Goal: Transaction & Acquisition: Register for event/course

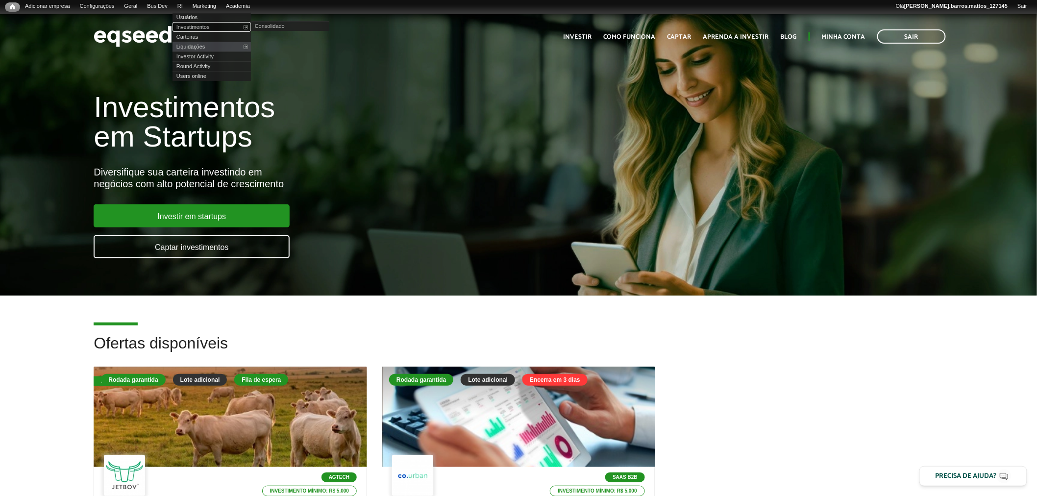
click at [198, 23] on link "Investimentos" at bounding box center [211, 27] width 78 height 10
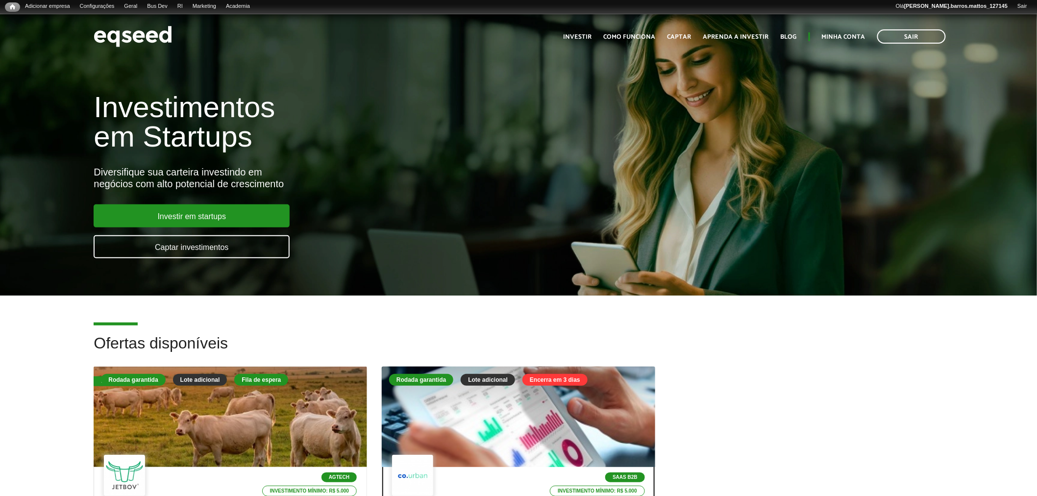
click at [425, 399] on div at bounding box center [518, 417] width 328 height 121
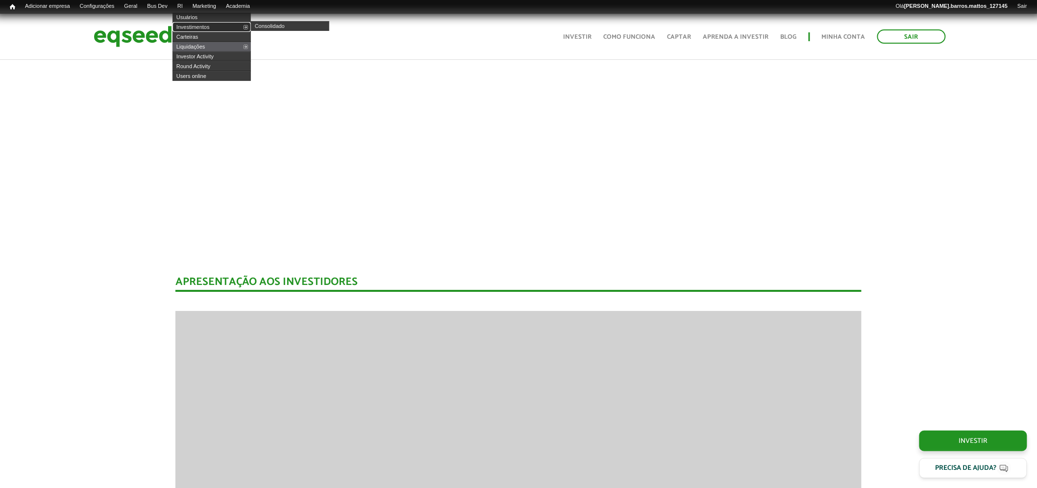
click at [202, 23] on link "Investimentos" at bounding box center [211, 27] width 78 height 10
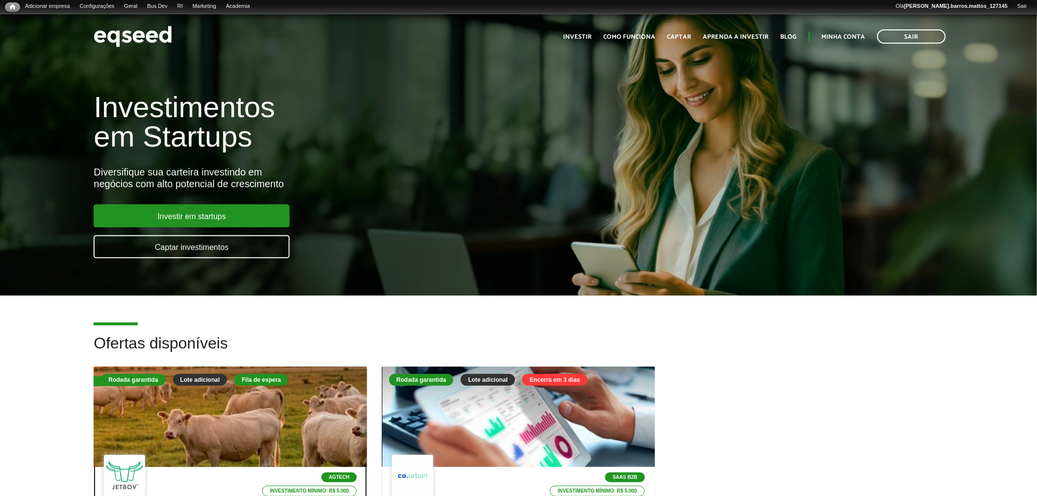
click at [227, 436] on div at bounding box center [231, 417] width 328 height 121
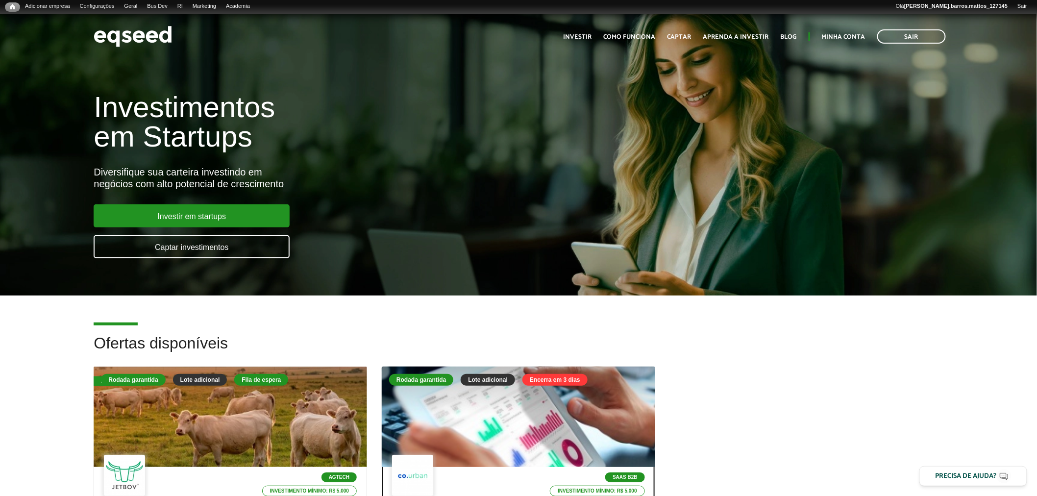
click at [447, 417] on div at bounding box center [518, 417] width 328 height 121
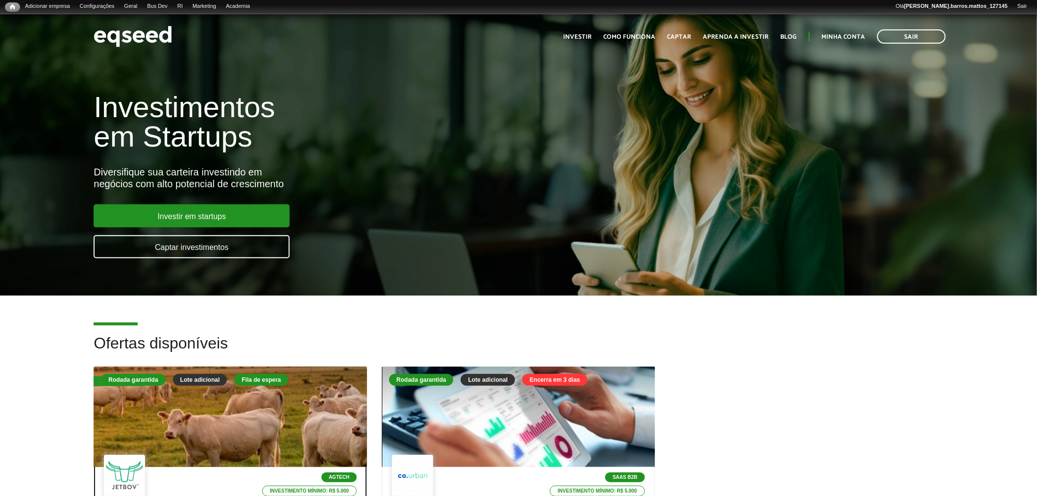
click at [263, 379] on div "Fila de espera" at bounding box center [261, 380] width 54 height 12
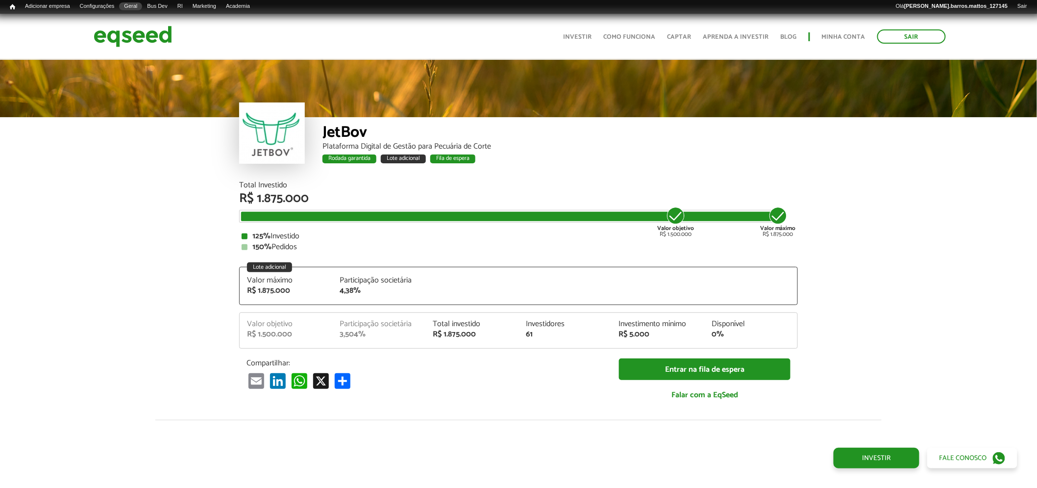
scroll to position [1206, 0]
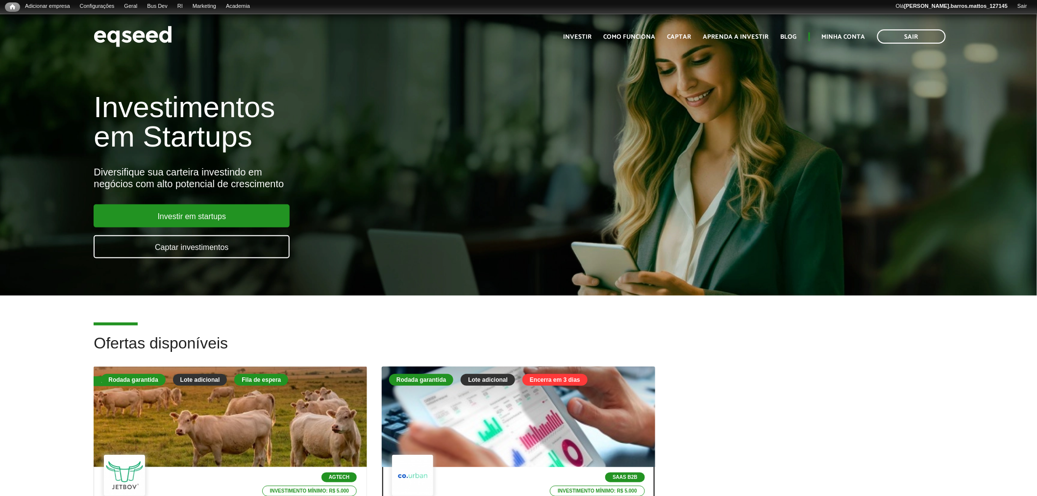
click at [429, 391] on div at bounding box center [518, 417] width 328 height 121
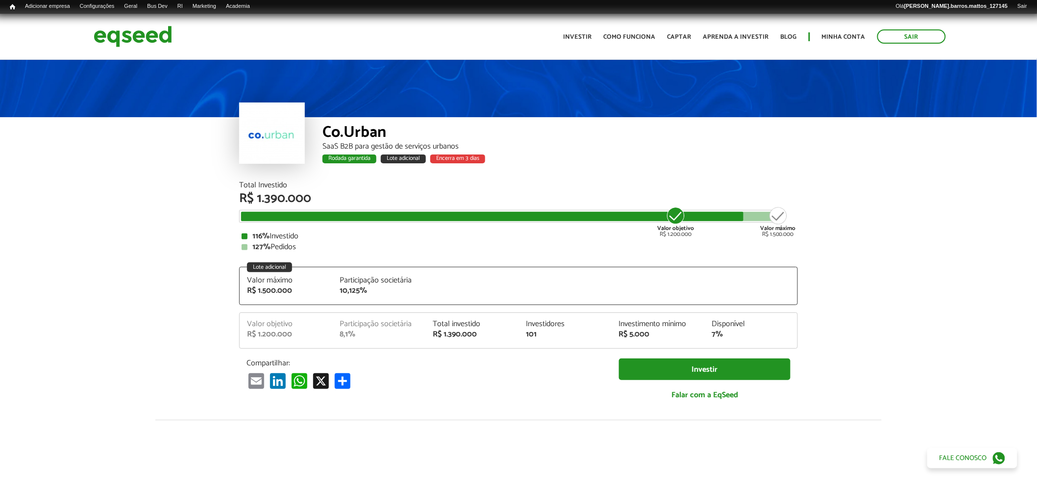
click at [184, 399] on article "Co.Urban SaaS B2B para gestão de serviços urbanos Rodada garantida Lote adicion…" at bounding box center [518, 406] width 1037 height 696
click at [122, 38] on img at bounding box center [133, 37] width 78 height 26
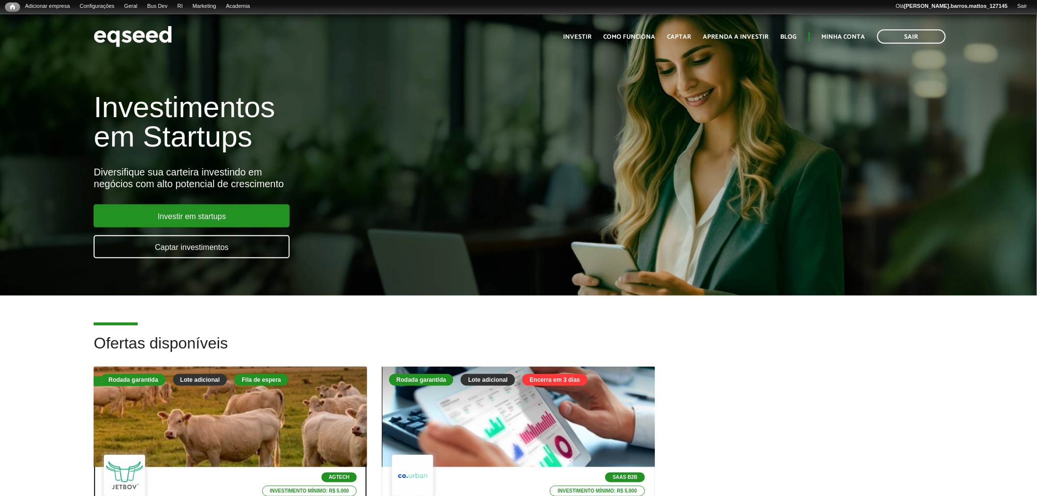
click at [293, 421] on div at bounding box center [231, 417] width 328 height 121
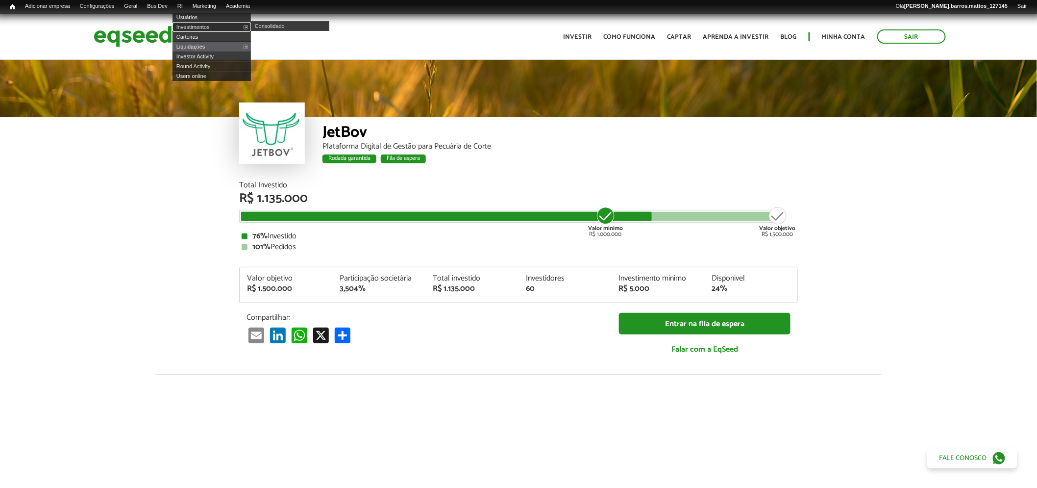
click at [199, 26] on link "Investimentos" at bounding box center [211, 27] width 78 height 10
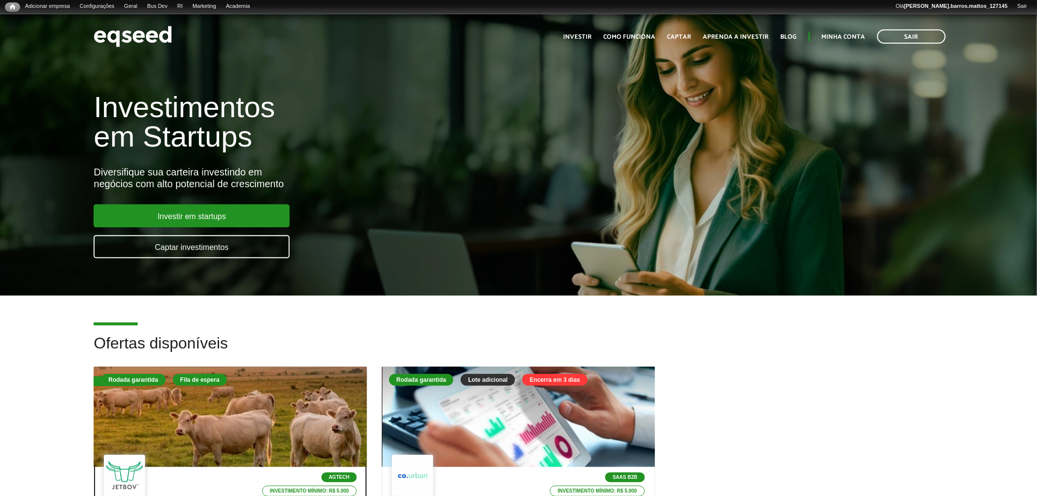
click at [270, 422] on div at bounding box center [230, 416] width 273 height 100
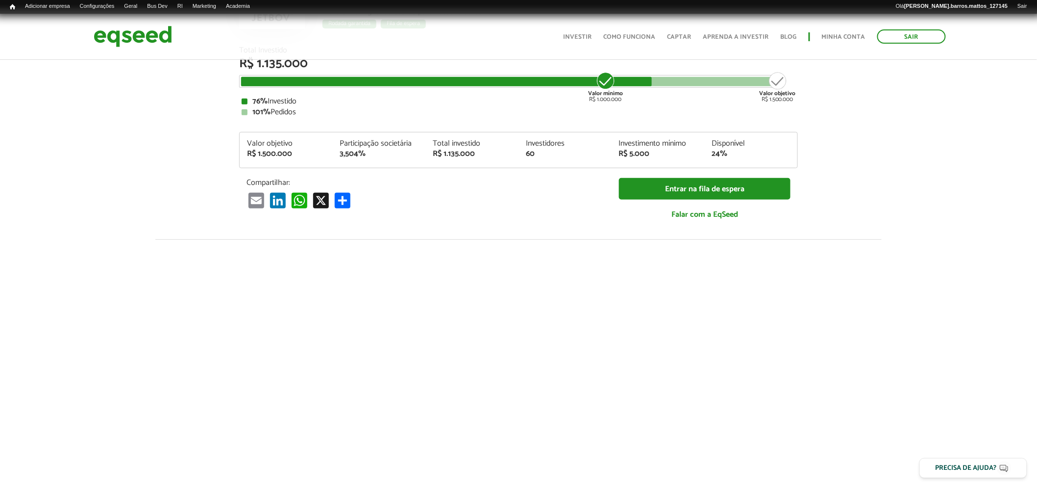
scroll to position [64, 0]
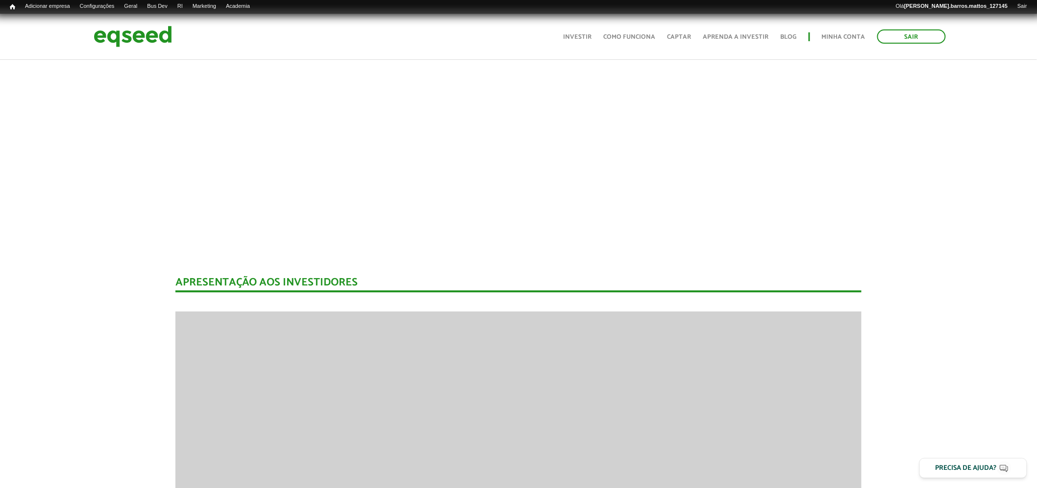
scroll to position [64, 0]
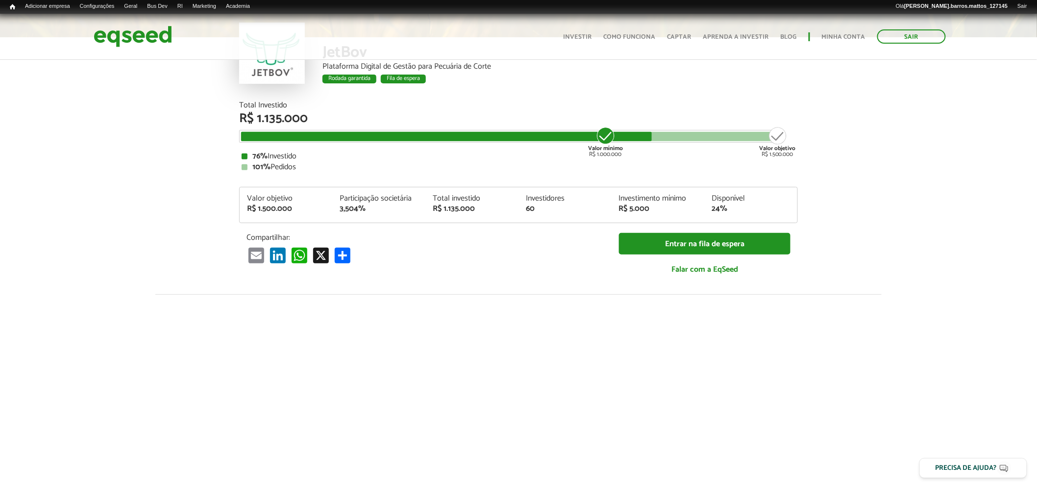
scroll to position [68, 0]
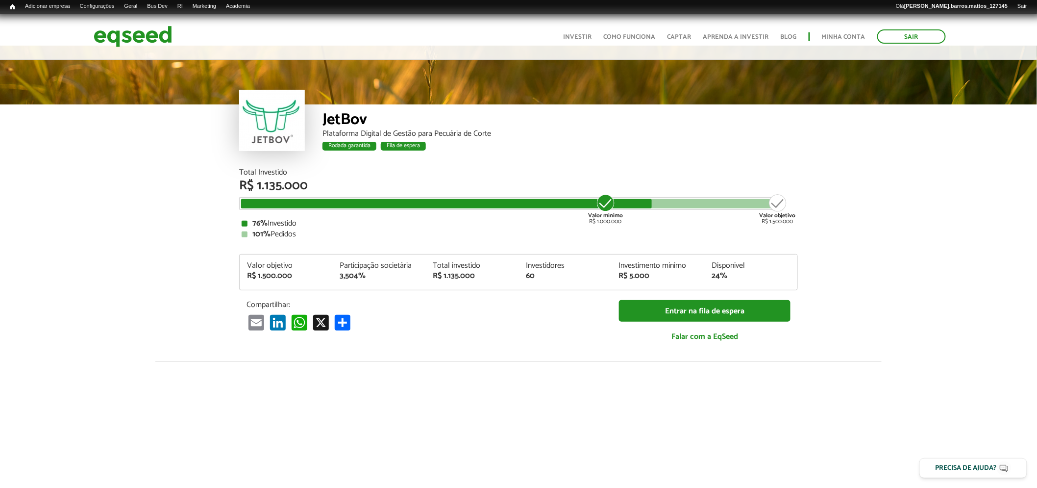
scroll to position [1, 0]
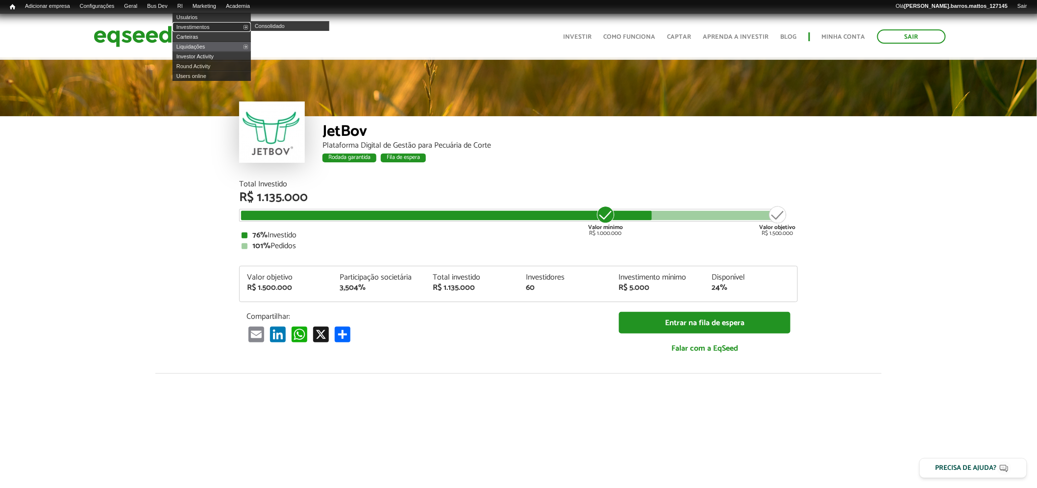
click at [194, 28] on link "Investimentos" at bounding box center [211, 27] width 78 height 10
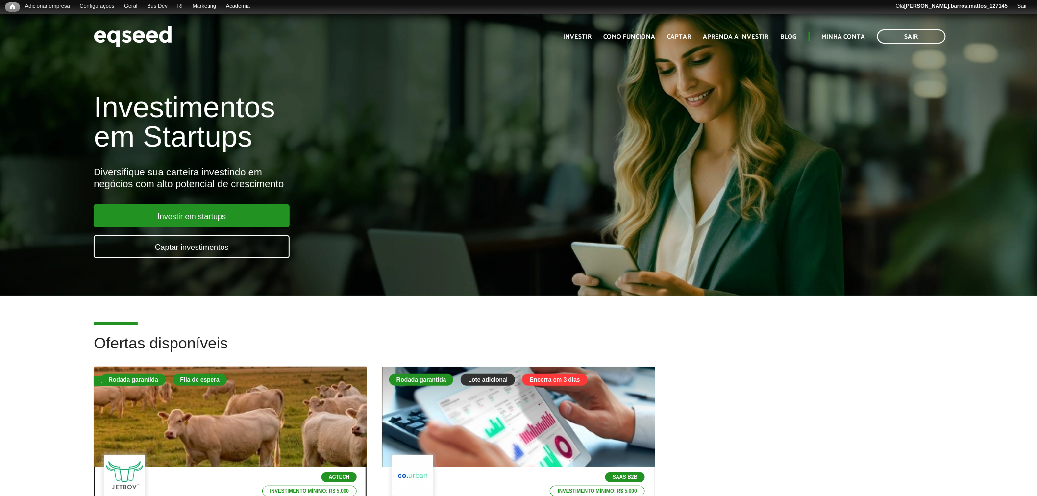
click at [280, 419] on div at bounding box center [231, 417] width 328 height 121
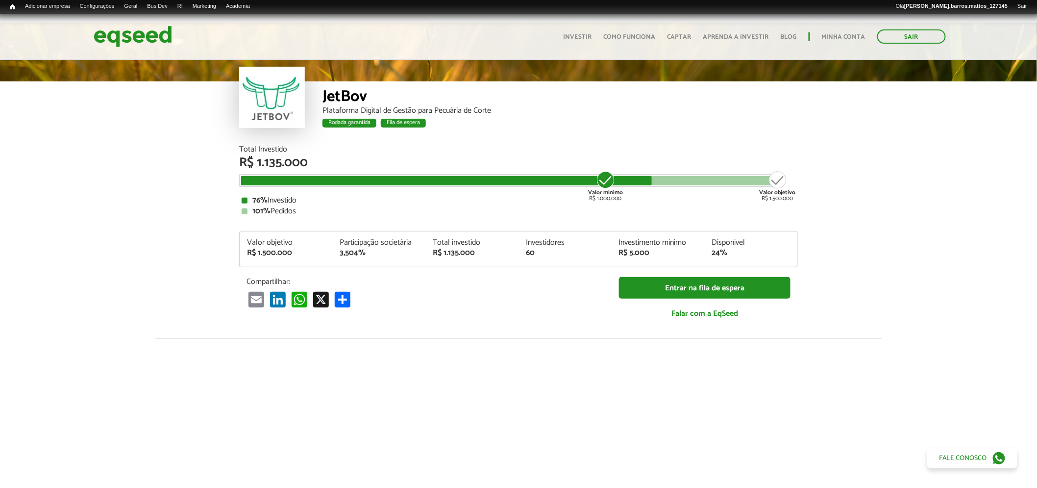
scroll to position [12, 0]
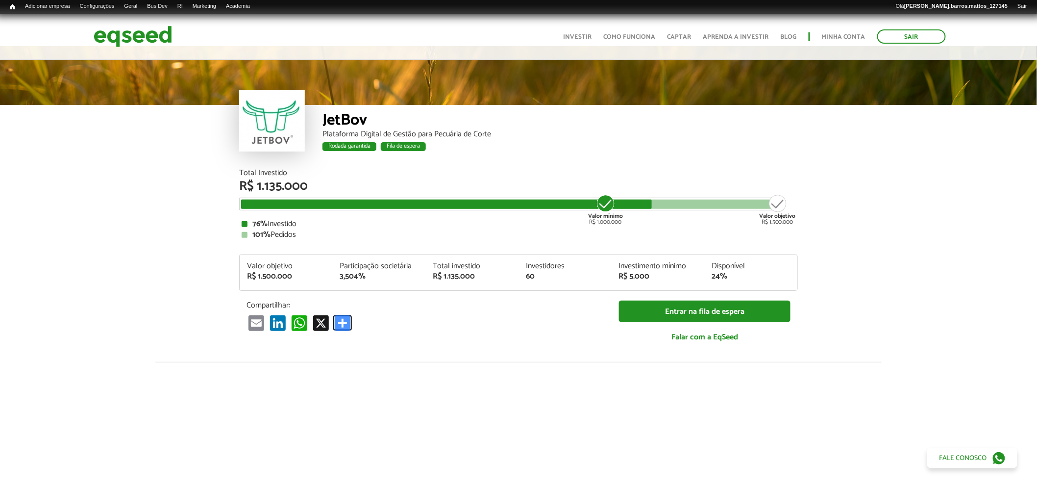
click at [339, 324] on link "Compartilhar" at bounding box center [343, 323] width 20 height 16
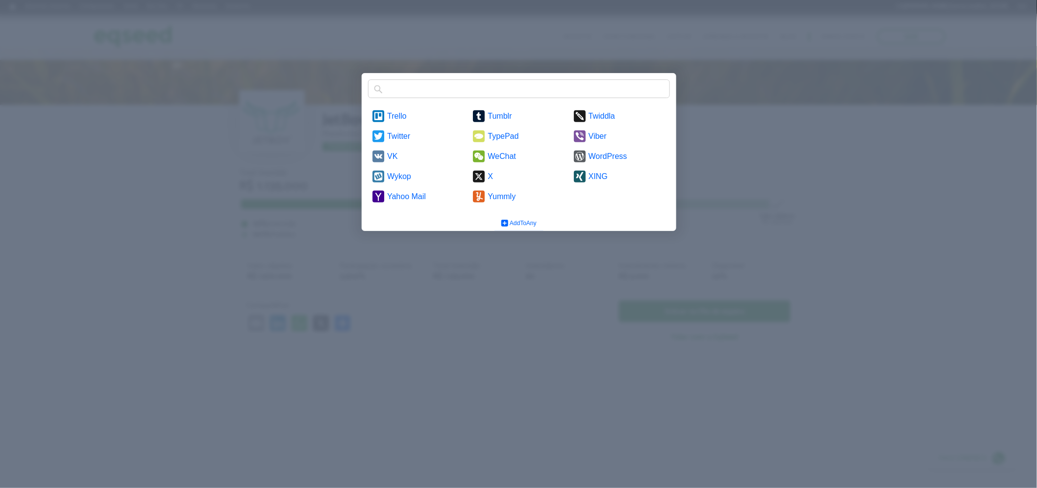
scroll to position [795, 0]
click at [559, 270] on div at bounding box center [518, 244] width 1037 height 488
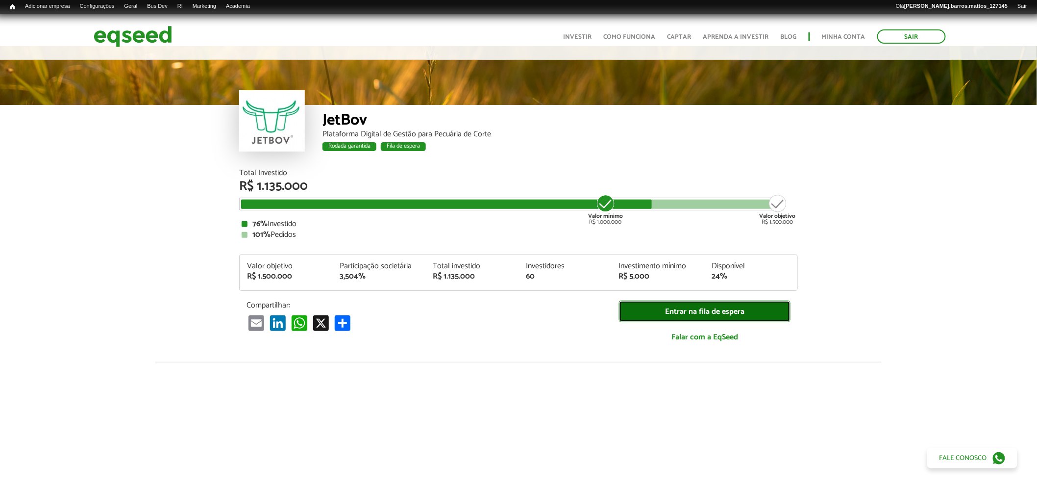
click at [676, 302] on link "Entrar na fila de espera" at bounding box center [704, 311] width 171 height 22
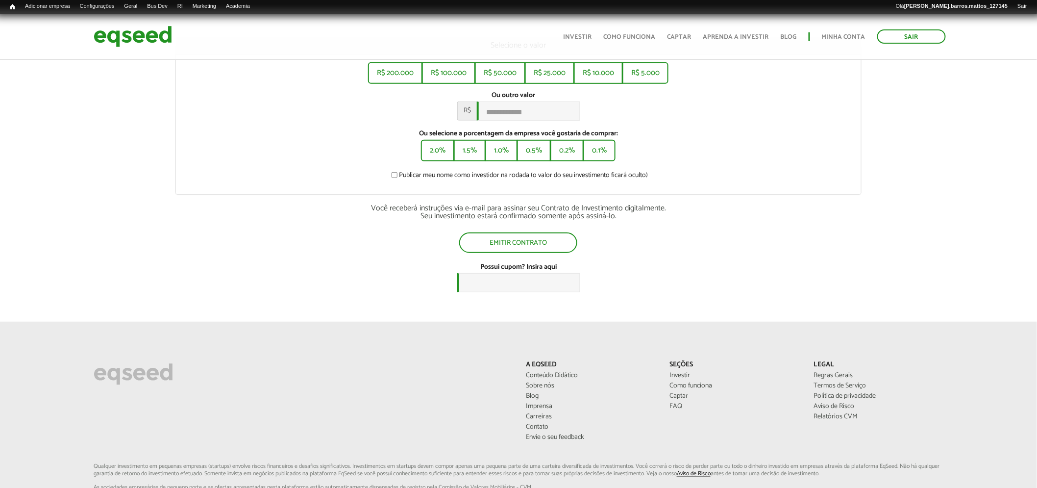
scroll to position [165, 0]
click at [511, 151] on button "1.0%" at bounding box center [501, 149] width 30 height 20
click at [537, 137] on label "Ou selecione a porcentagem da empresa você gostaria de comprar:" at bounding box center [518, 133] width 671 height 7
click at [537, 147] on button "0.5%" at bounding box center [534, 149] width 32 height 20
click at [501, 150] on button "1.0%" at bounding box center [501, 149] width 30 height 20
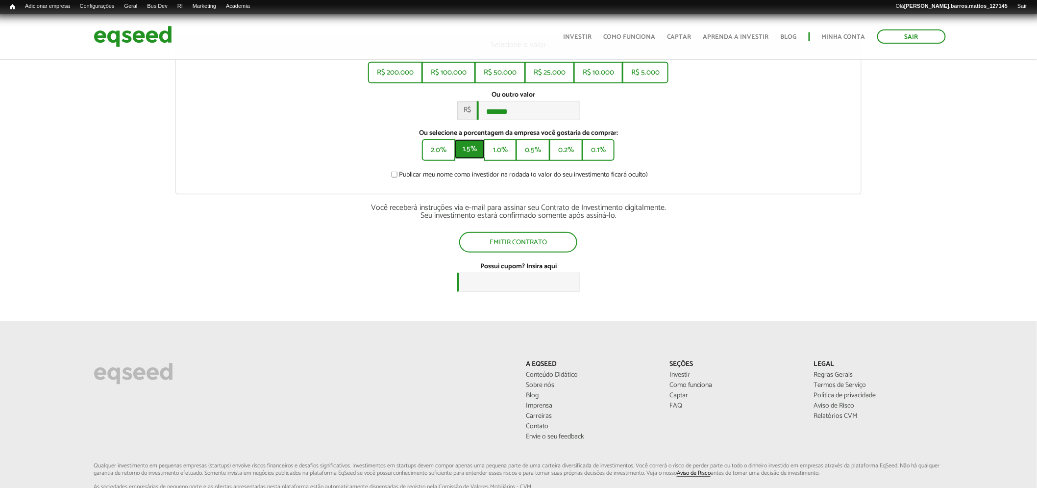
click at [481, 149] on button "1.5%" at bounding box center [470, 149] width 30 height 20
click at [443, 148] on button "2.0%" at bounding box center [437, 149] width 31 height 20
click at [476, 152] on button "1.5%" at bounding box center [470, 149] width 30 height 20
type input "*******"
click at [163, 42] on img at bounding box center [133, 37] width 78 height 26
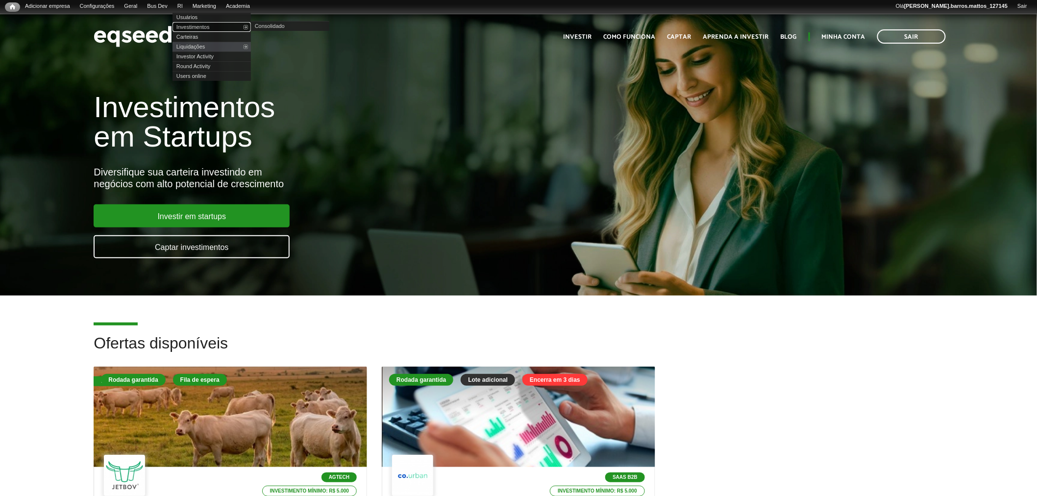
click at [194, 24] on link "Investimentos" at bounding box center [211, 27] width 78 height 10
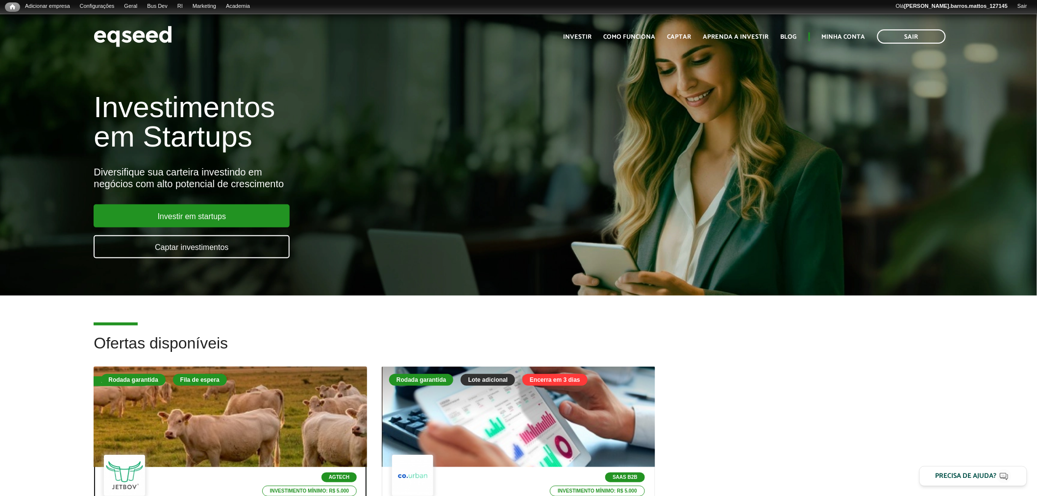
click at [269, 409] on div at bounding box center [231, 417] width 328 height 121
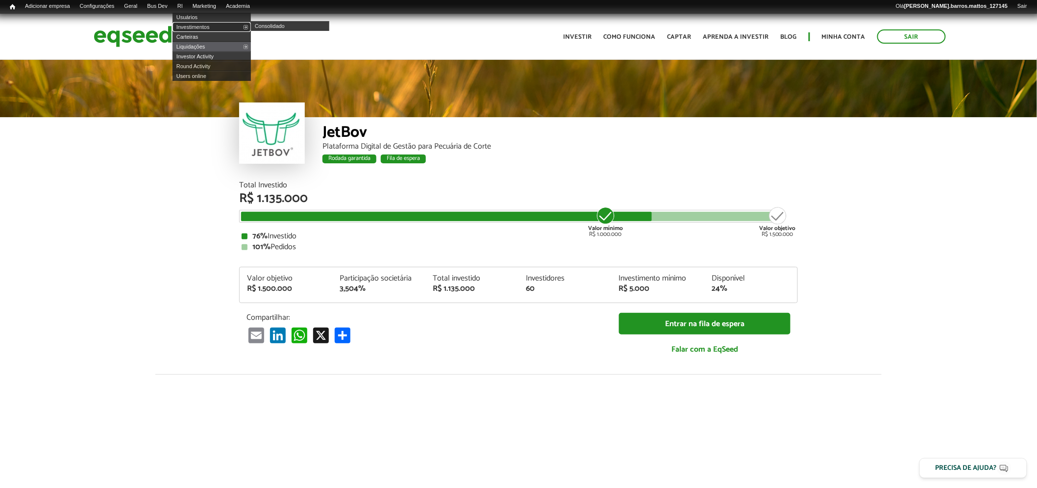
click at [190, 22] on link "Investimentos" at bounding box center [211, 27] width 78 height 10
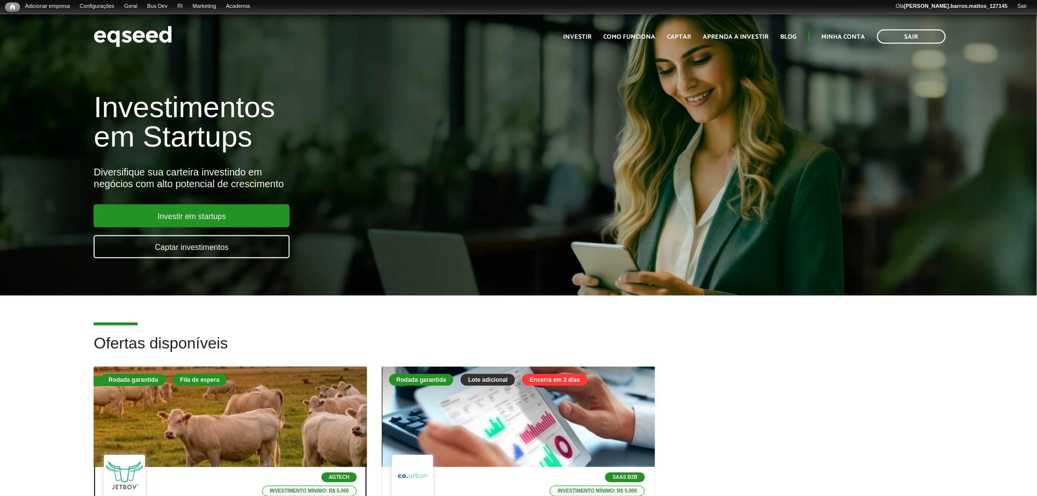
click at [294, 391] on div at bounding box center [231, 417] width 328 height 121
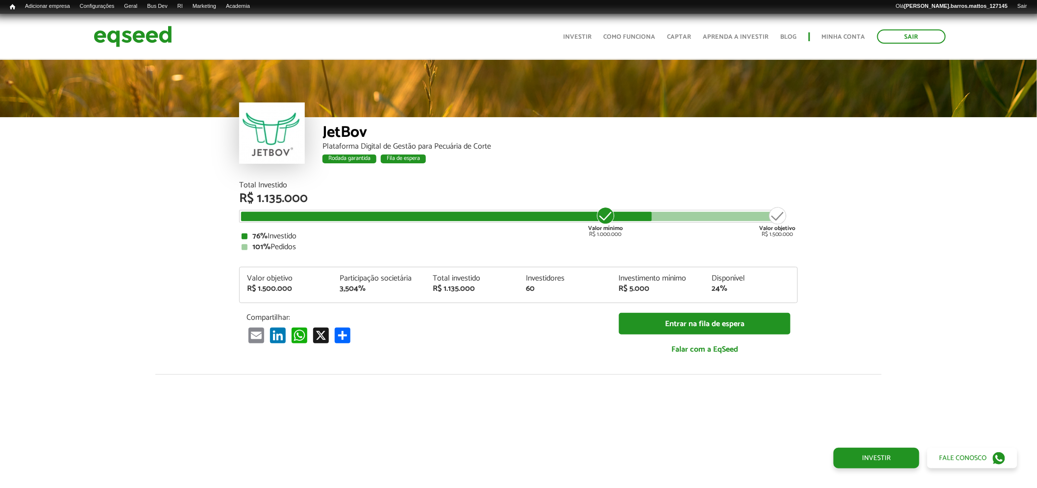
scroll to position [1160, 0]
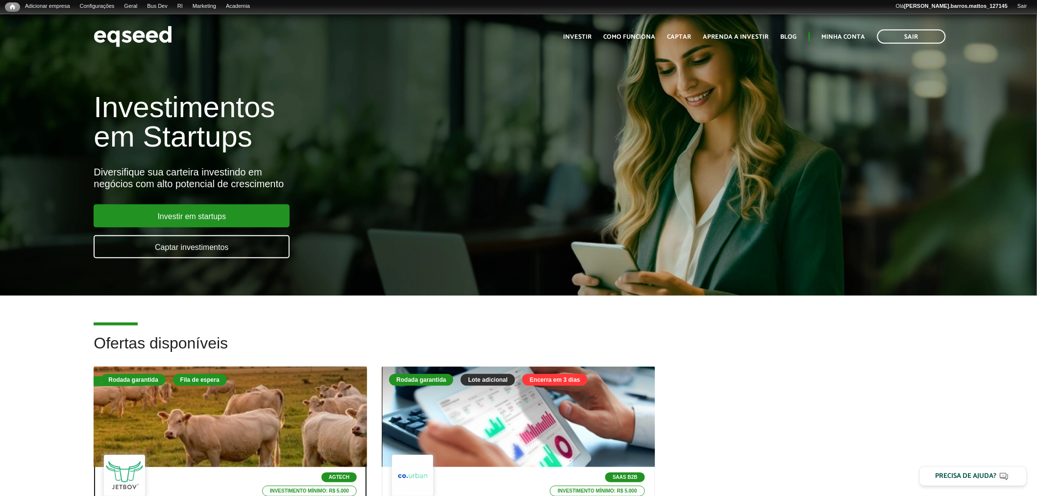
click at [246, 424] on div at bounding box center [231, 417] width 328 height 121
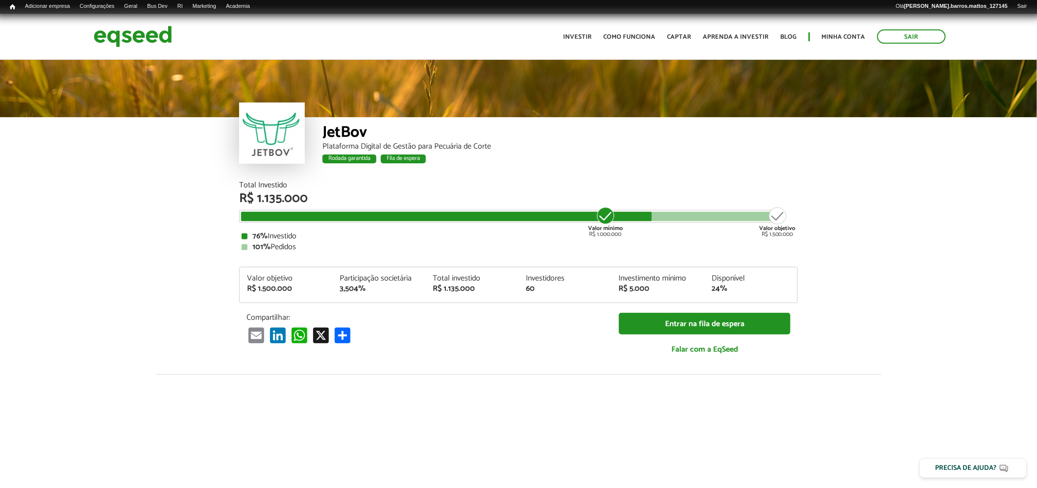
scroll to position [1160, 0]
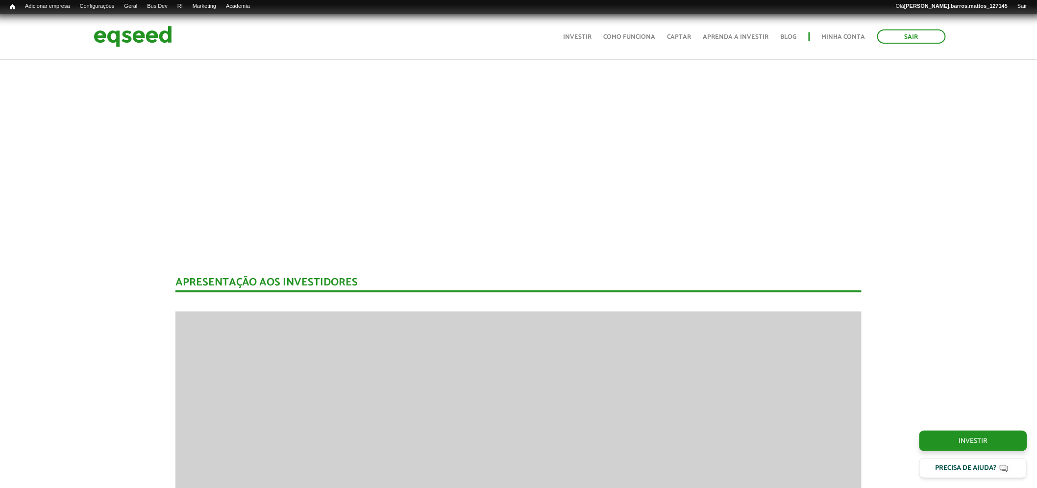
drag, startPoint x: 1036, startPoint y: 196, endPoint x: 1041, endPoint y: 188, distance: 9.9
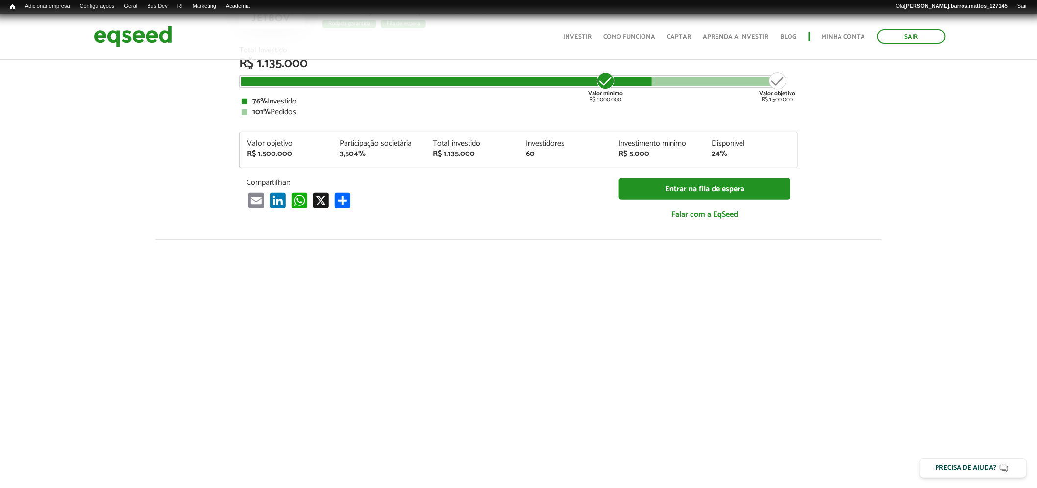
scroll to position [0, 0]
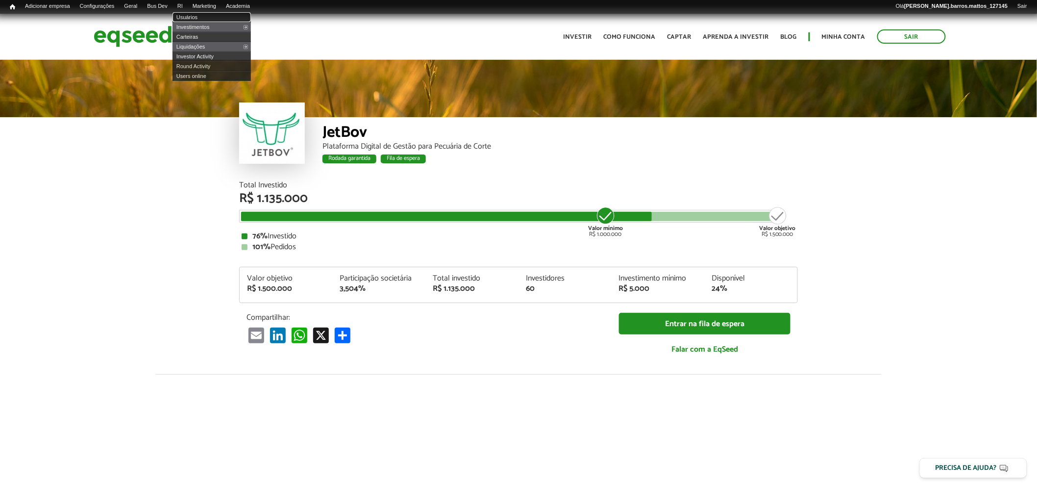
click at [199, 16] on link "Usuários" at bounding box center [211, 17] width 78 height 10
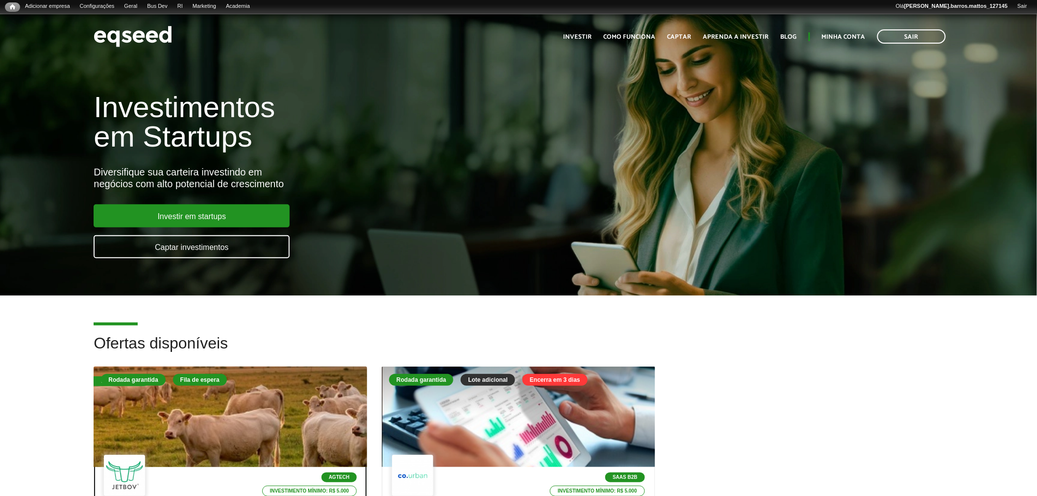
click at [329, 412] on div at bounding box center [231, 417] width 328 height 121
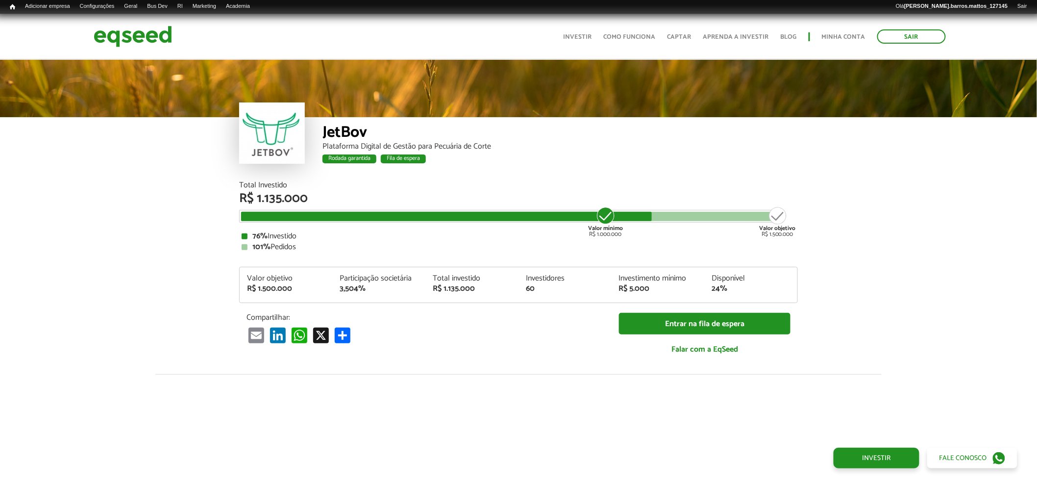
scroll to position [1160, 0]
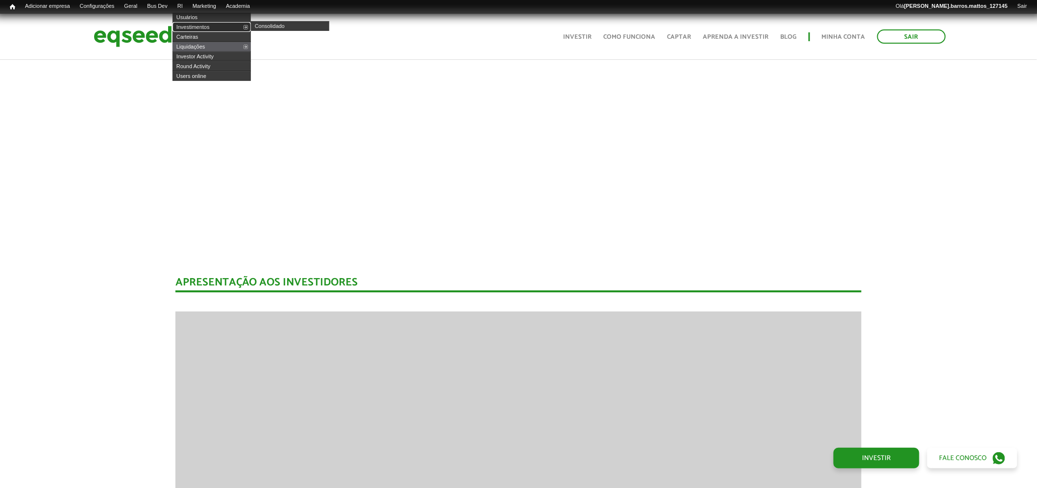
click at [199, 23] on link "Investimentos" at bounding box center [211, 27] width 78 height 10
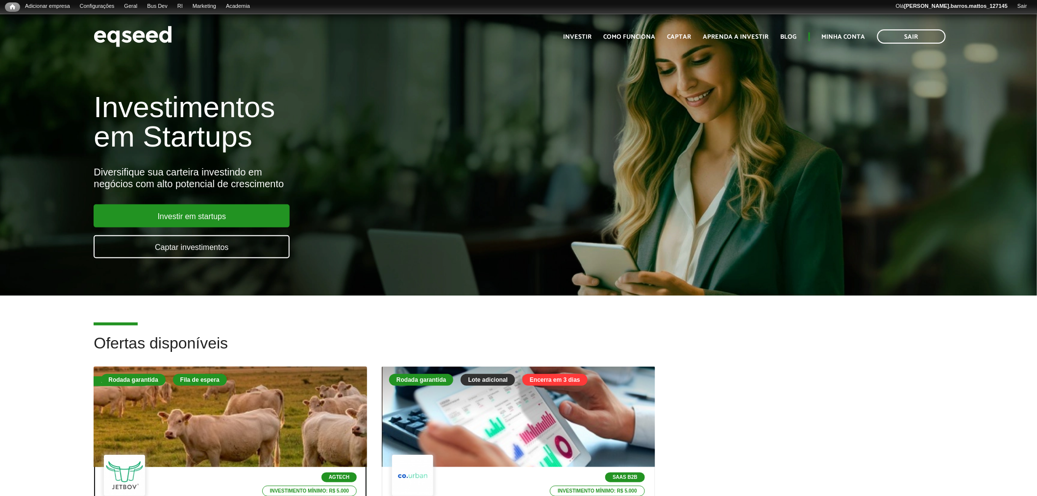
click at [189, 394] on div at bounding box center [231, 417] width 328 height 121
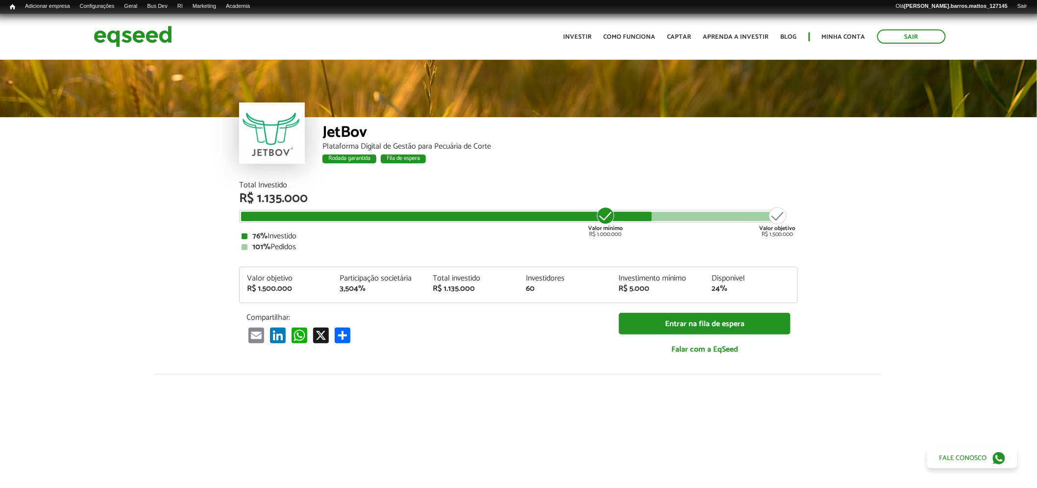
scroll to position [1160, 0]
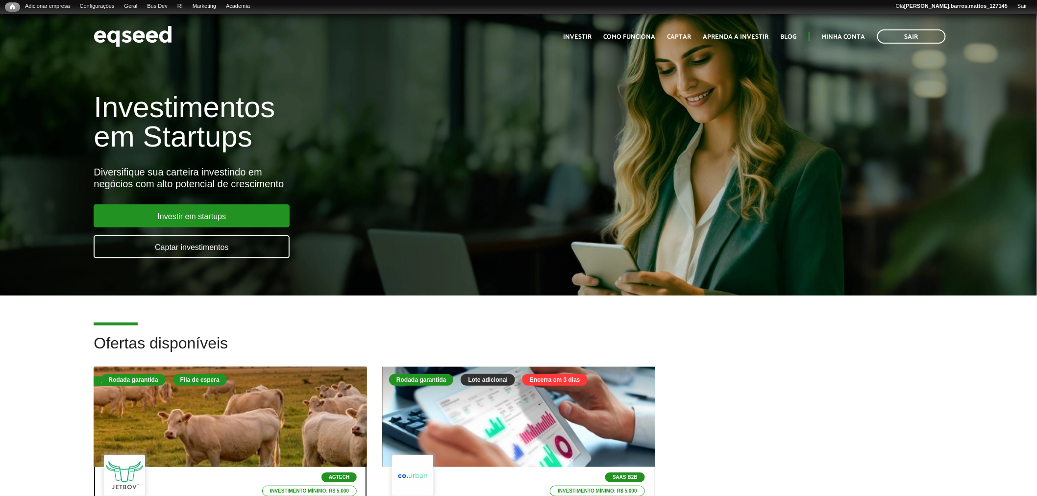
click at [245, 407] on div at bounding box center [231, 417] width 328 height 121
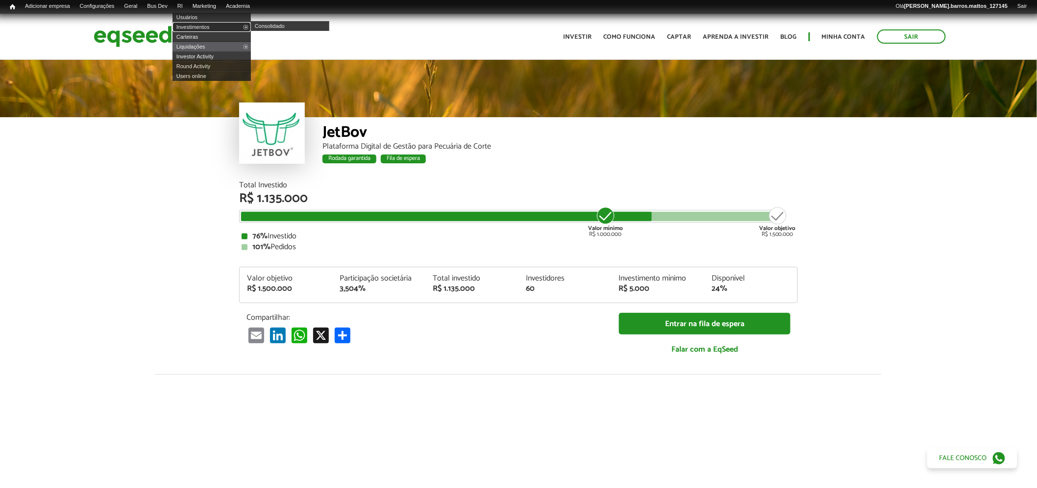
click at [204, 26] on link "Investimentos" at bounding box center [211, 27] width 78 height 10
